Goal: Find specific page/section: Find specific page/section

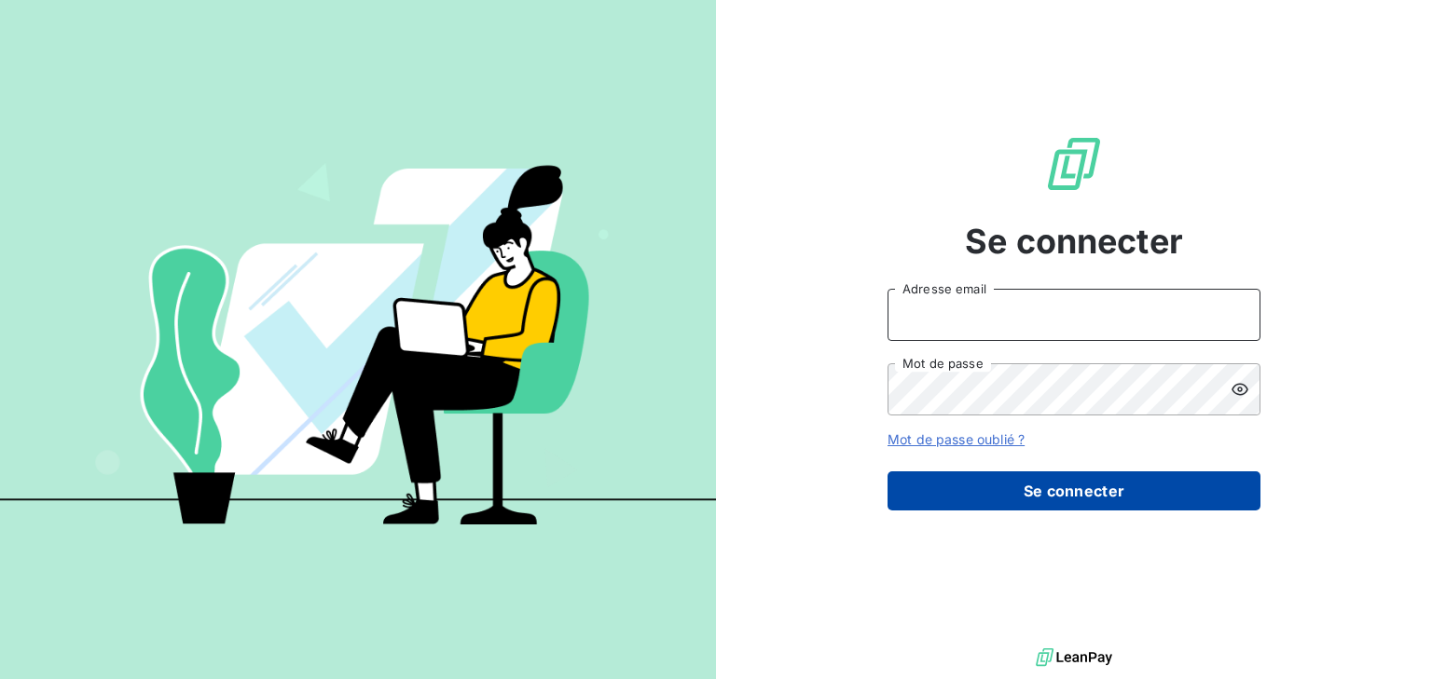
type input "[EMAIL_ADDRESS][DOMAIN_NAME]"
click at [1077, 495] on button "Se connecter" at bounding box center [1073, 491] width 373 height 39
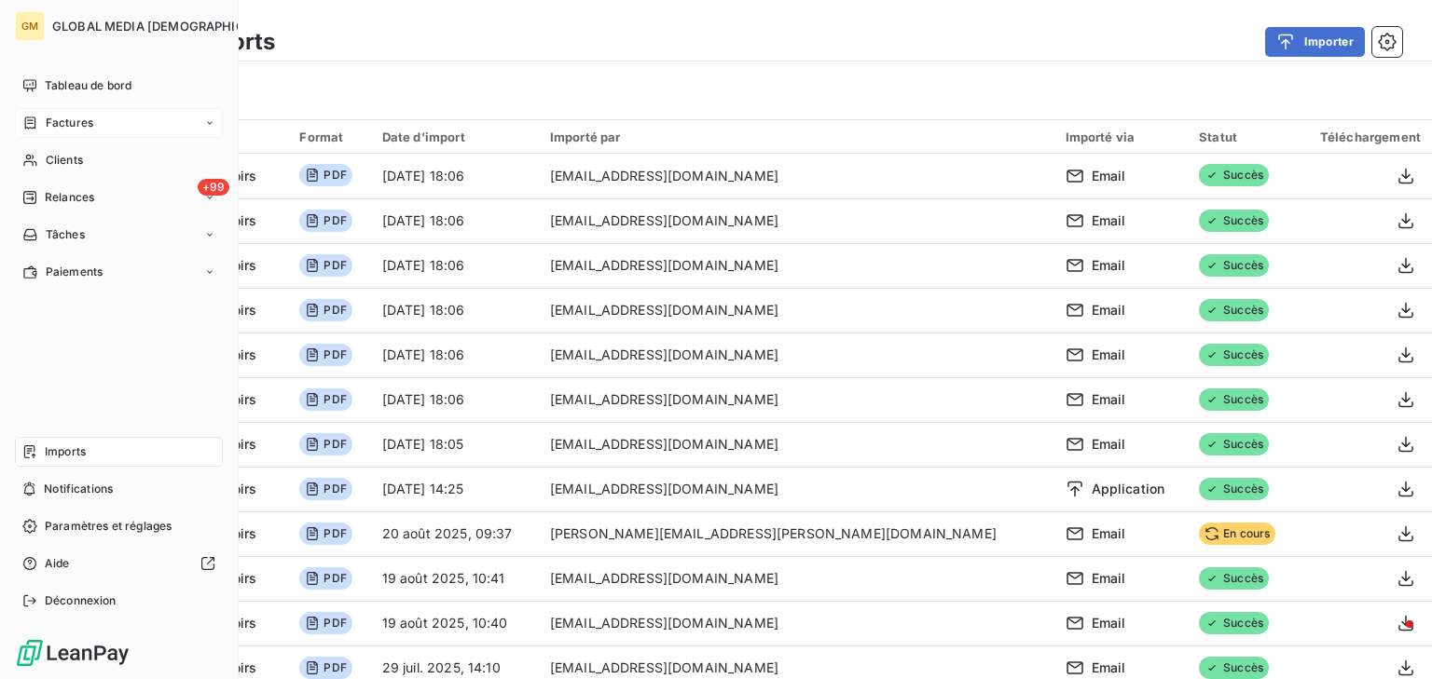
click at [52, 117] on span "Factures" at bounding box center [70, 123] width 48 height 17
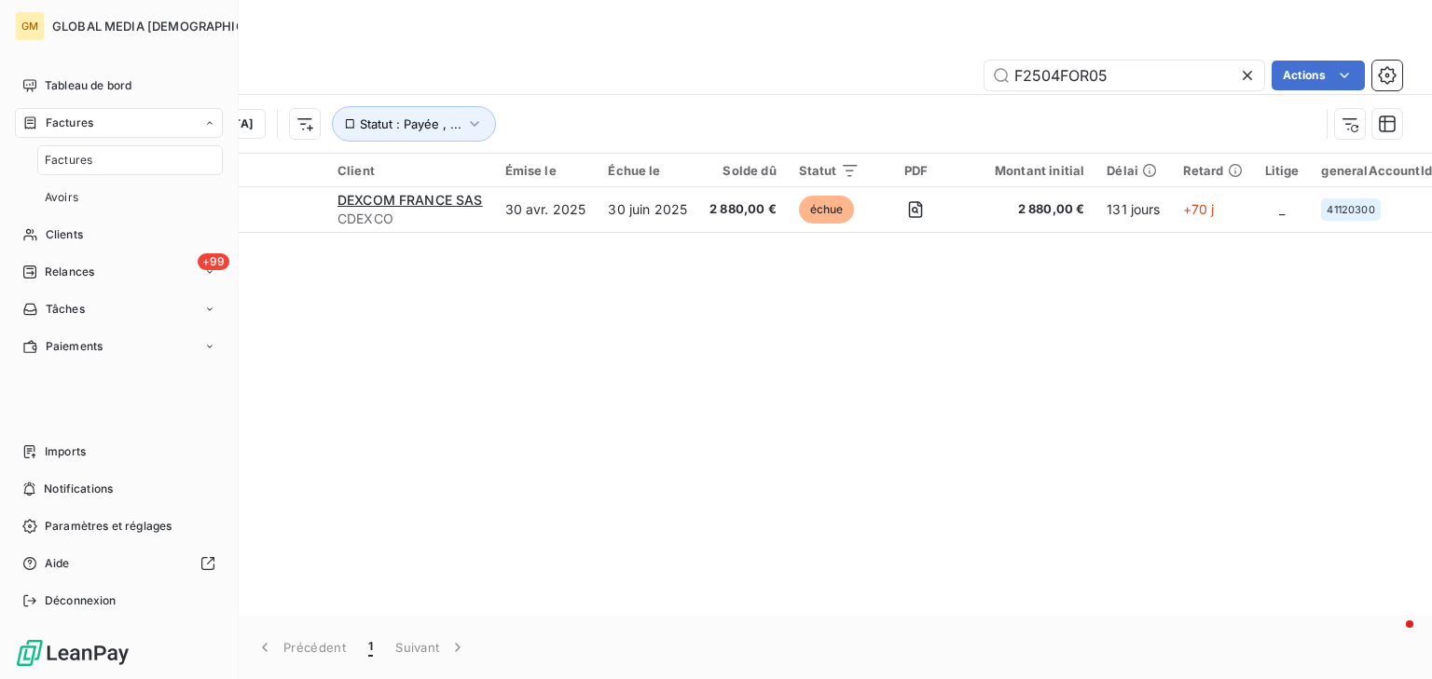
click at [81, 127] on span "Factures" at bounding box center [70, 123] width 48 height 17
click at [73, 161] on span "Clients" at bounding box center [64, 160] width 37 height 17
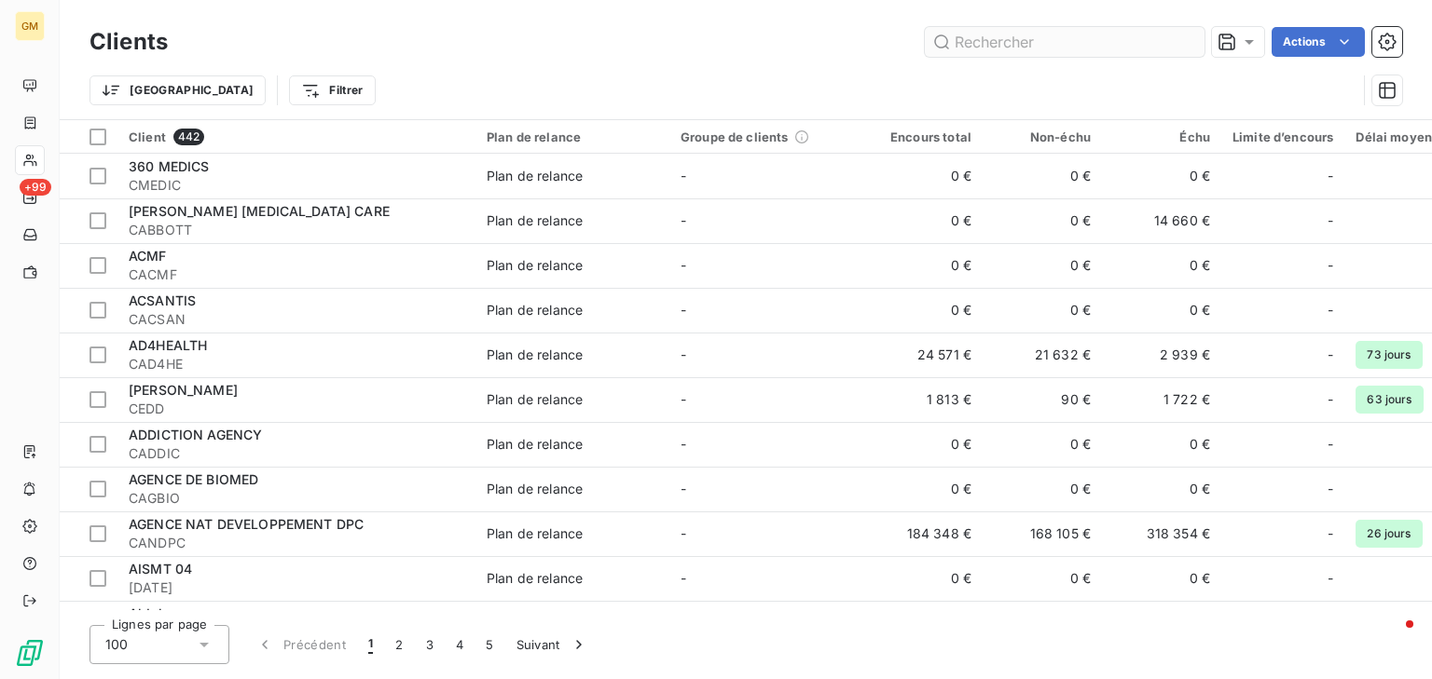
click at [970, 46] on input "text" at bounding box center [1065, 42] width 280 height 30
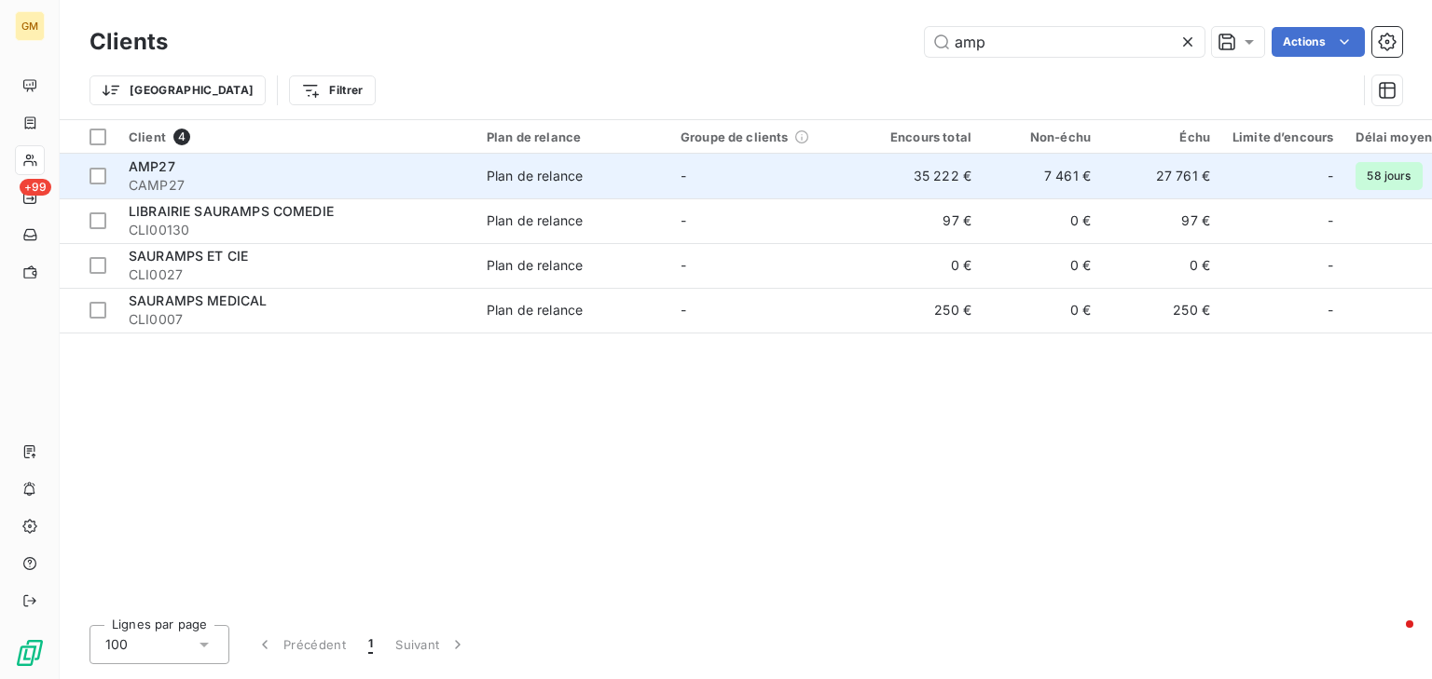
type input "amp"
click at [943, 171] on td "35 222 €" at bounding box center [922, 176] width 119 height 45
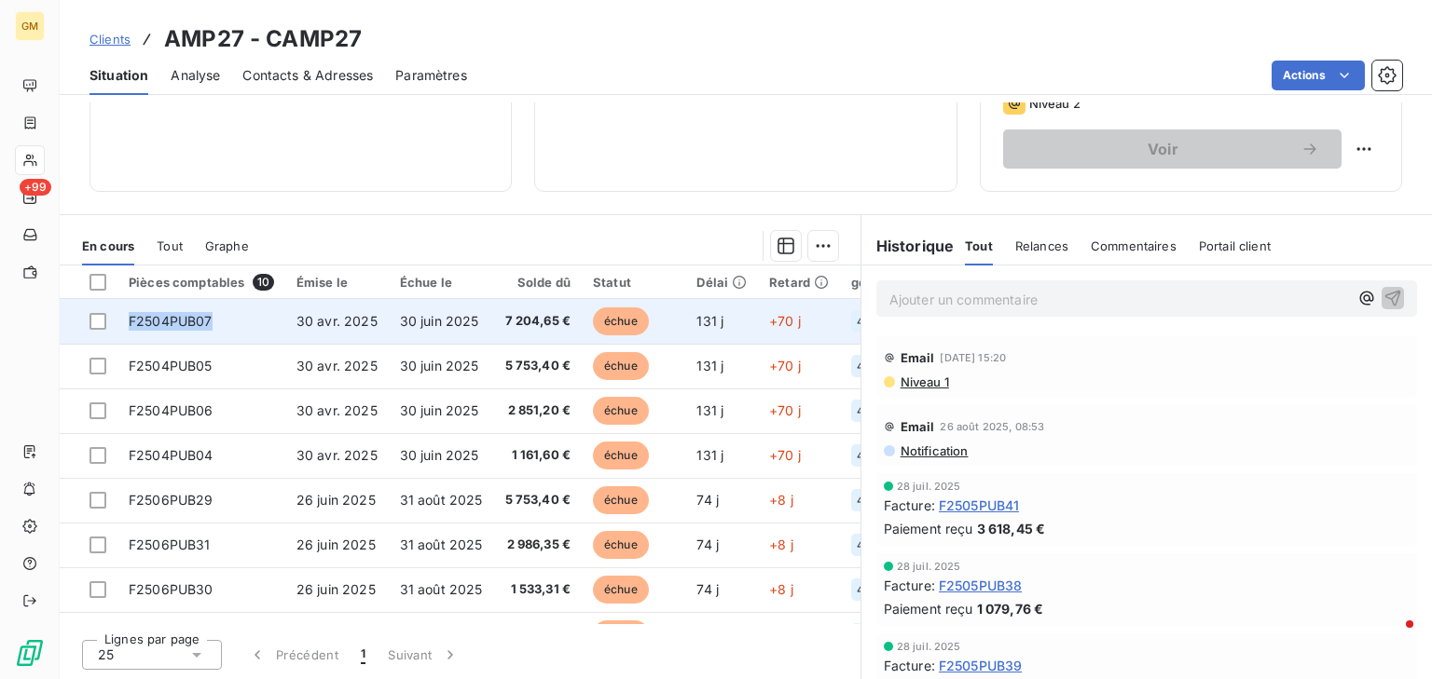
drag, startPoint x: 220, startPoint y: 323, endPoint x: 127, endPoint y: 327, distance: 93.3
click at [127, 327] on td "F2504PUB07" at bounding box center [201, 321] width 168 height 45
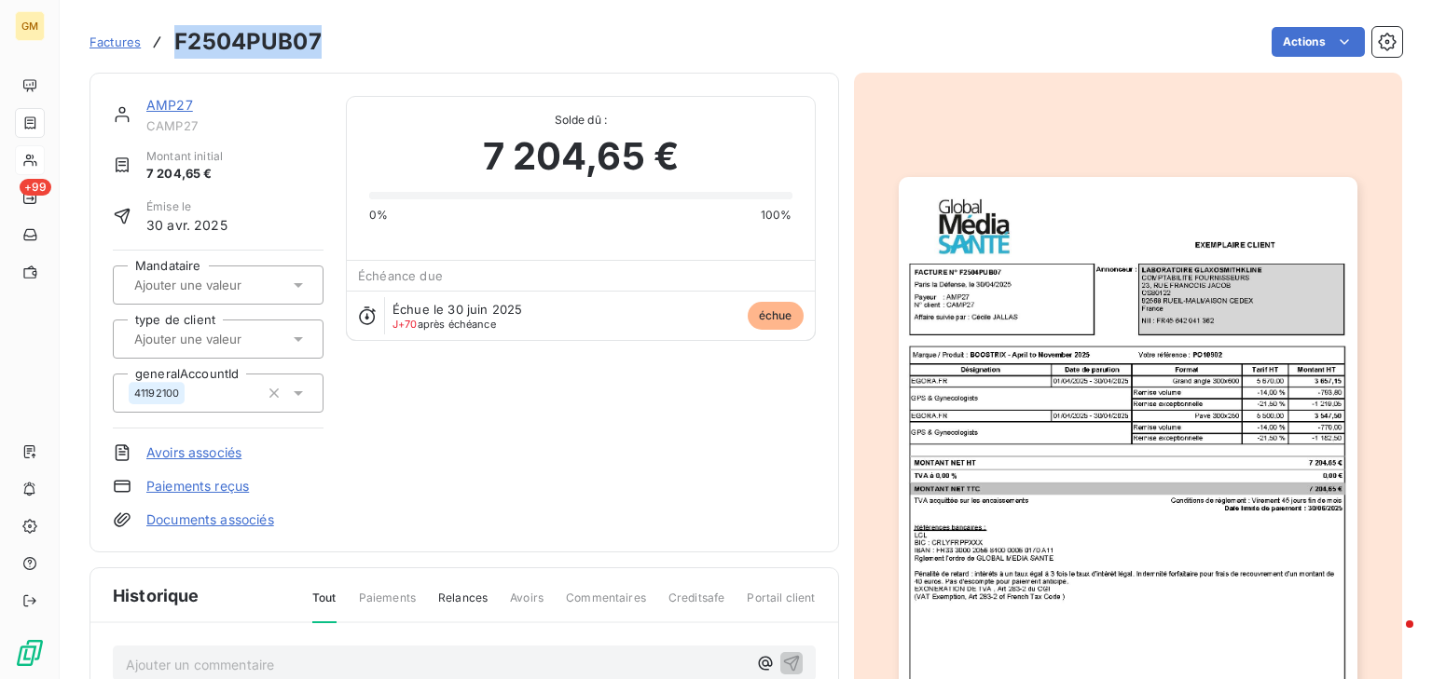
drag, startPoint x: 139, startPoint y: 318, endPoint x: 171, endPoint y: 38, distance: 281.5
click at [171, 38] on div "Factures F2504PUB07 Actions" at bounding box center [745, 41] width 1312 height 39
copy h3 "F2504PUB07"
click at [101, 40] on span "Factures" at bounding box center [114, 41] width 51 height 15
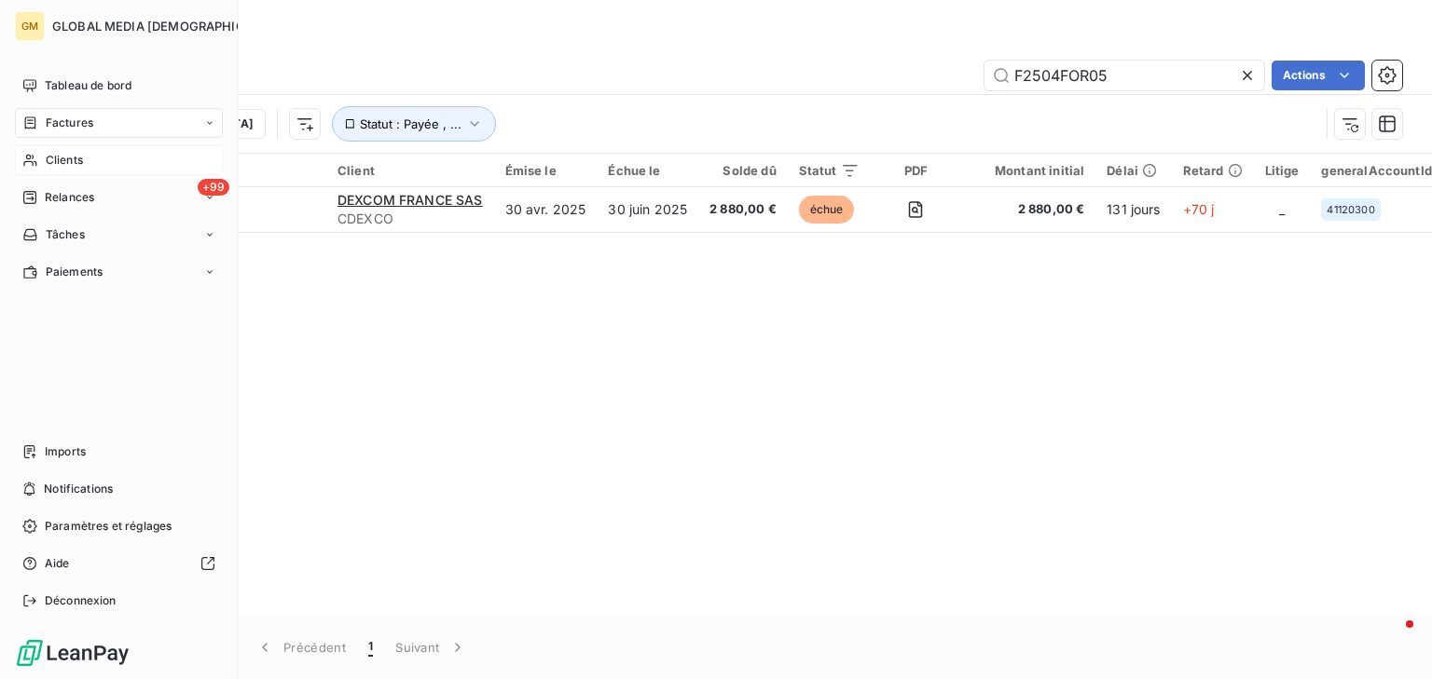
click at [68, 164] on span "Clients" at bounding box center [64, 160] width 37 height 17
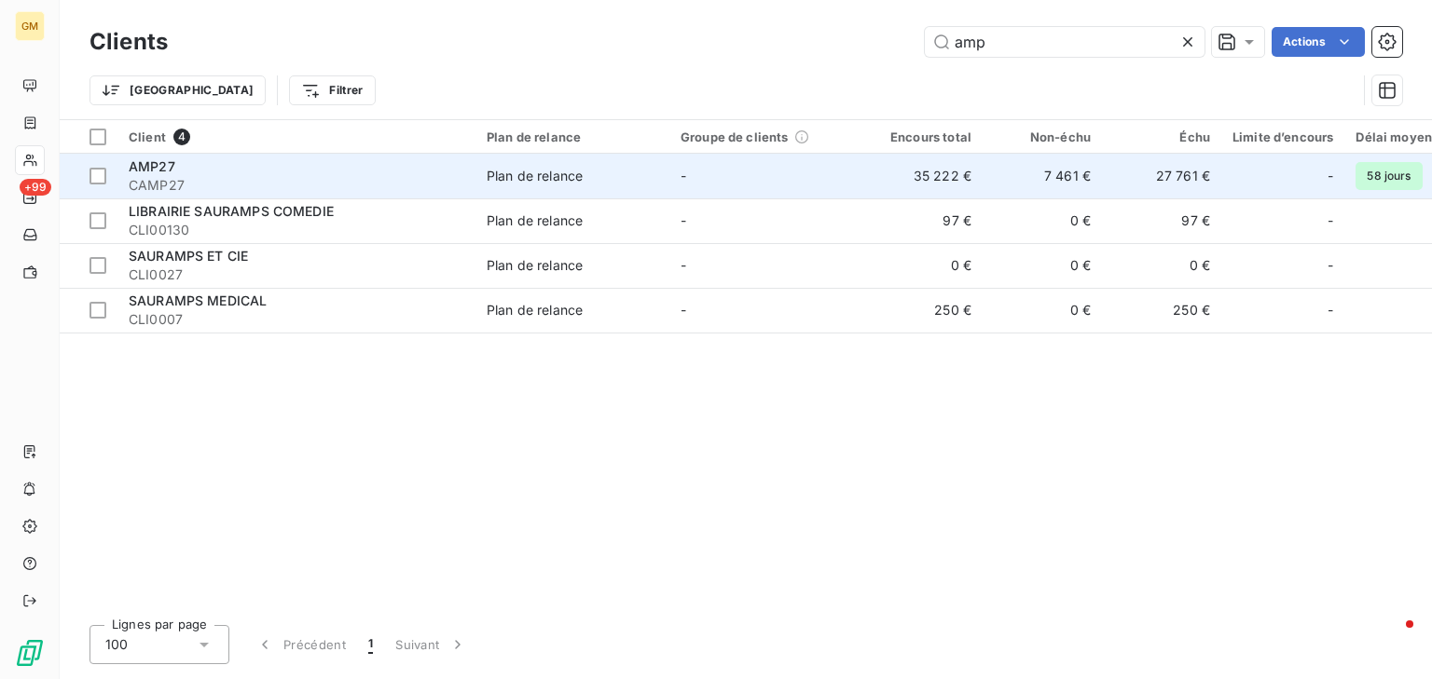
click at [399, 164] on div "AMP27" at bounding box center [297, 167] width 336 height 19
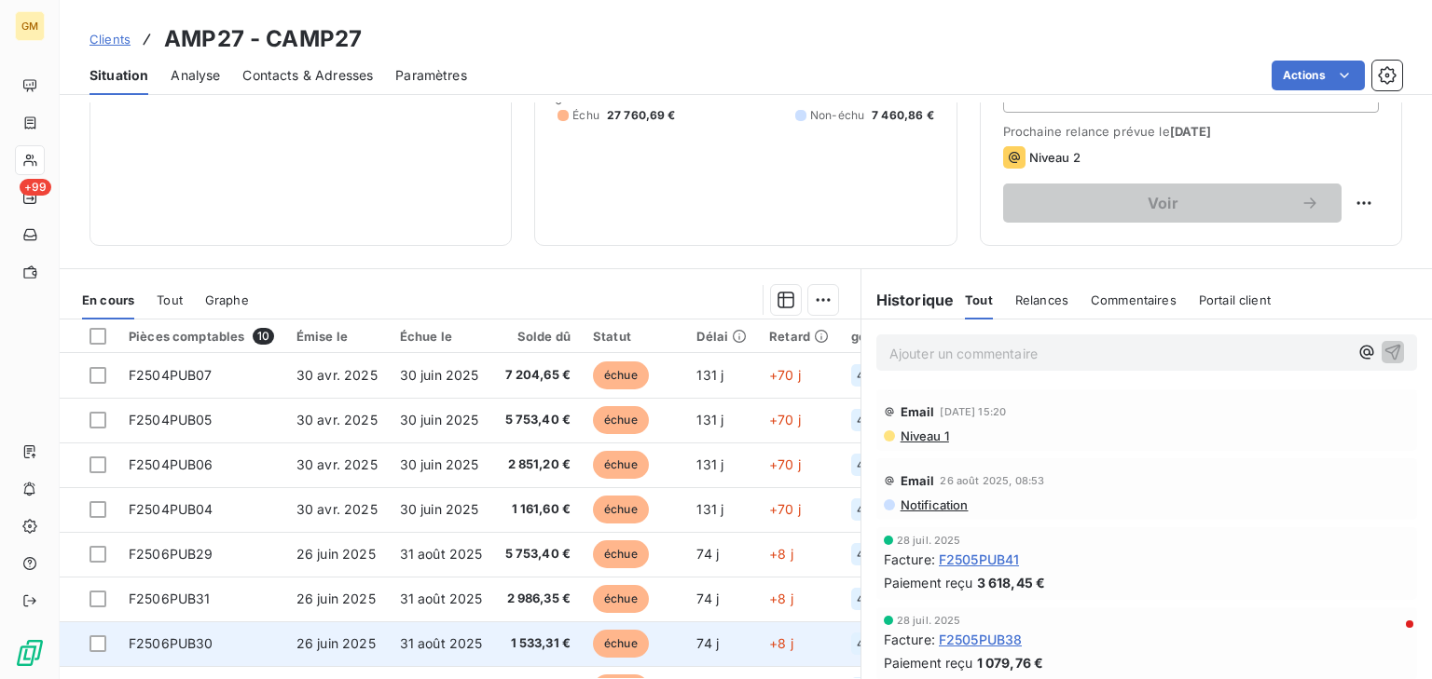
scroll to position [224, 0]
